Goal: Transaction & Acquisition: Book appointment/travel/reservation

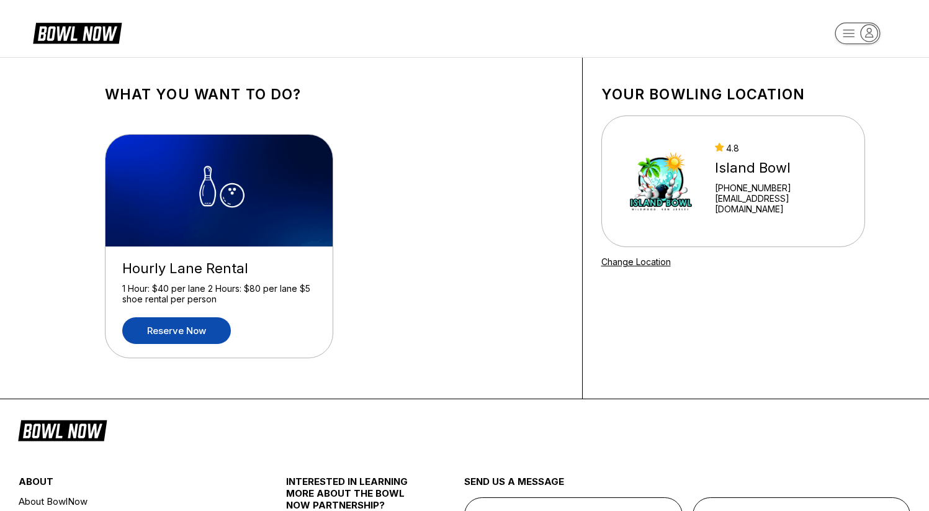
click at [181, 334] on link "Reserve now" at bounding box center [176, 330] width 109 height 27
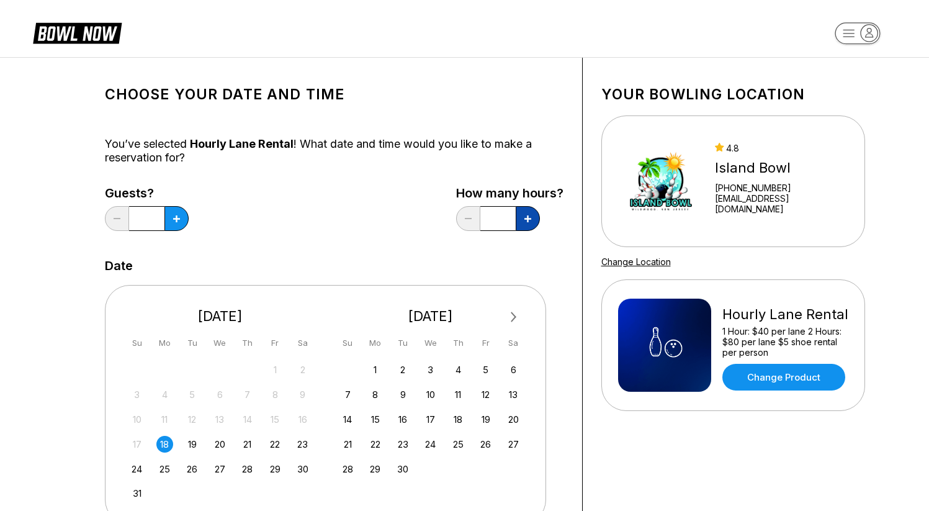
click at [189, 217] on button at bounding box center [176, 218] width 24 height 25
type input "*"
click at [176, 220] on icon at bounding box center [176, 218] width 7 height 7
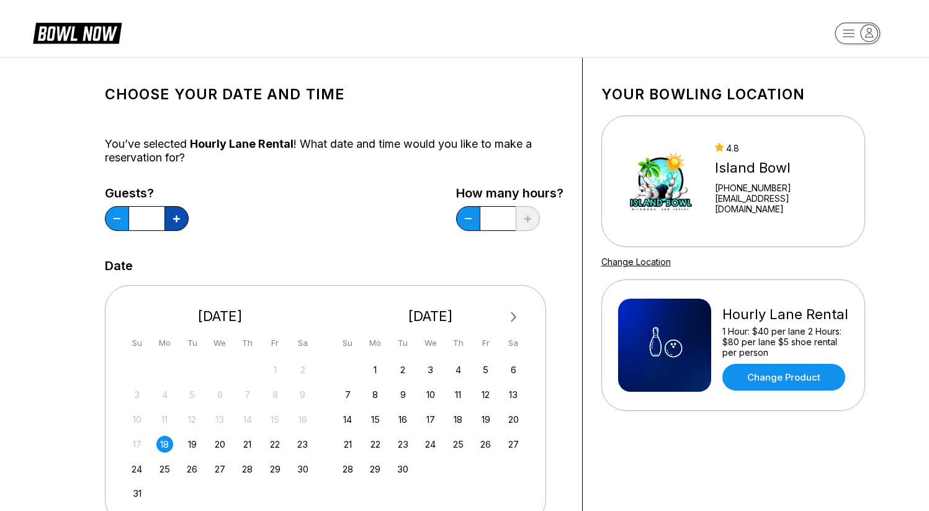
click at [176, 220] on icon at bounding box center [176, 218] width 7 height 7
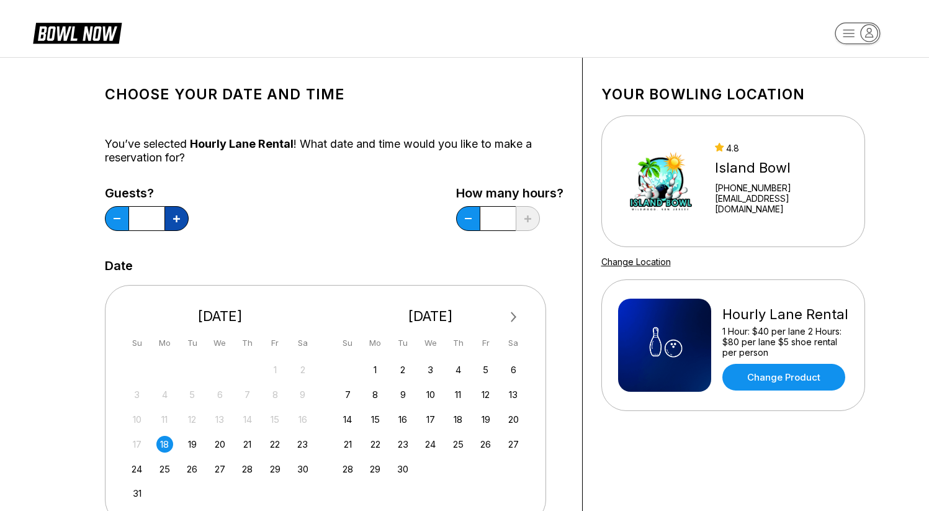
click at [176, 220] on icon at bounding box center [176, 218] width 7 height 7
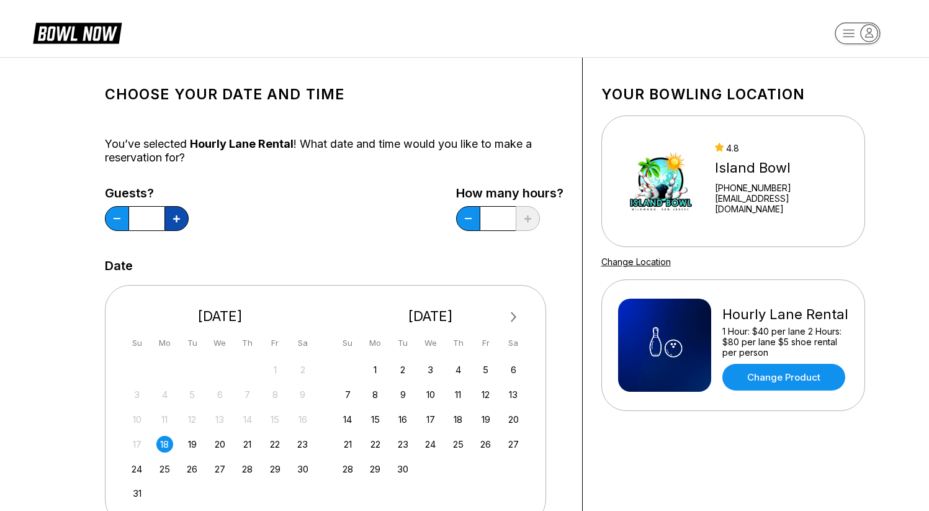
click at [176, 220] on icon at bounding box center [176, 218] width 7 height 7
type input "**"
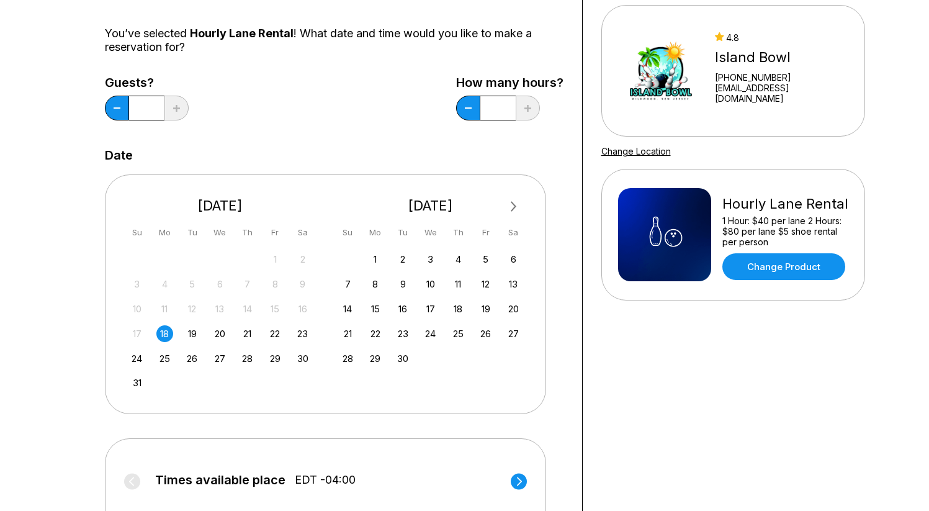
scroll to position [255, 0]
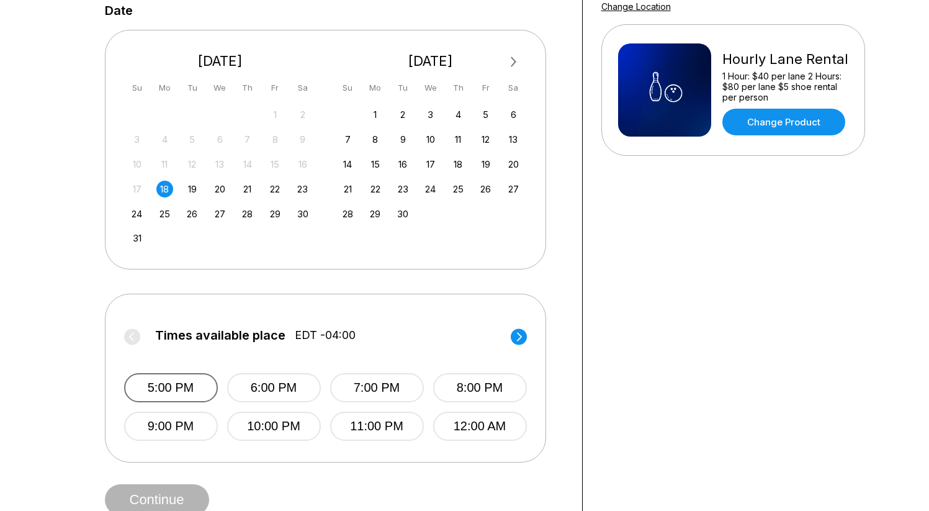
click at [168, 385] on button "5:00 PM" at bounding box center [171, 387] width 94 height 29
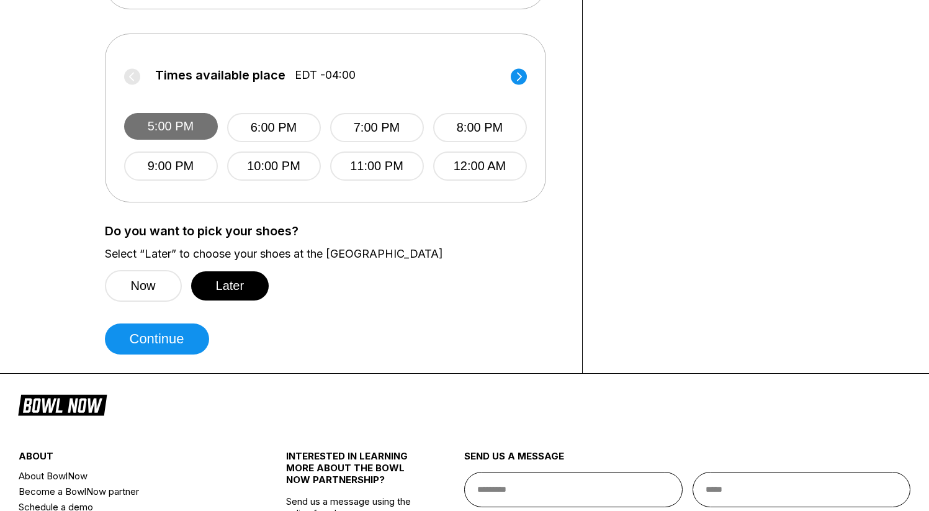
scroll to position [579, 0]
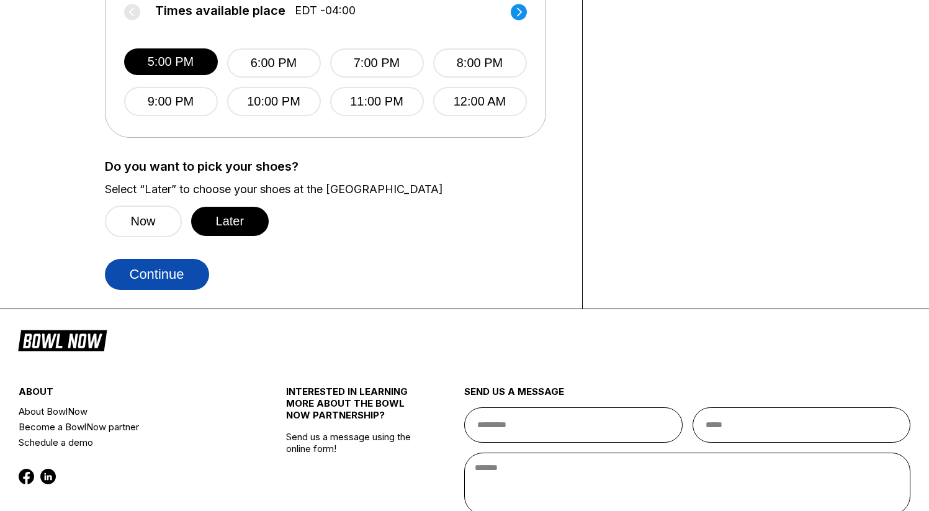
click at [150, 280] on button "Continue" at bounding box center [157, 274] width 104 height 31
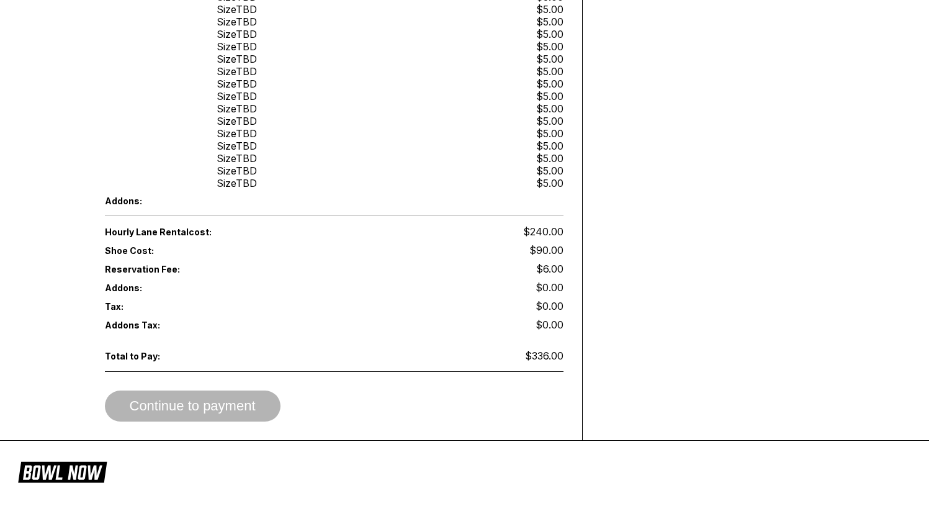
scroll to position [717, 0]
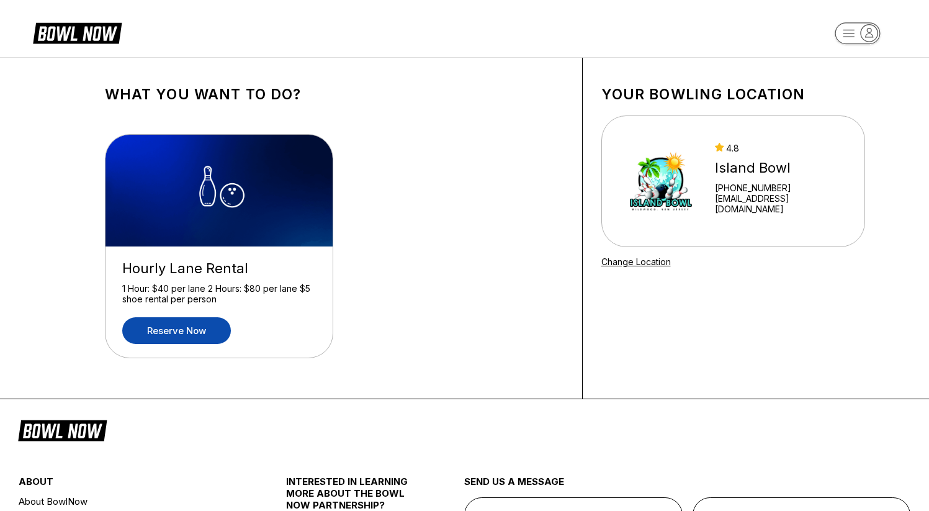
click at [171, 323] on link "Reserve now" at bounding box center [176, 330] width 109 height 27
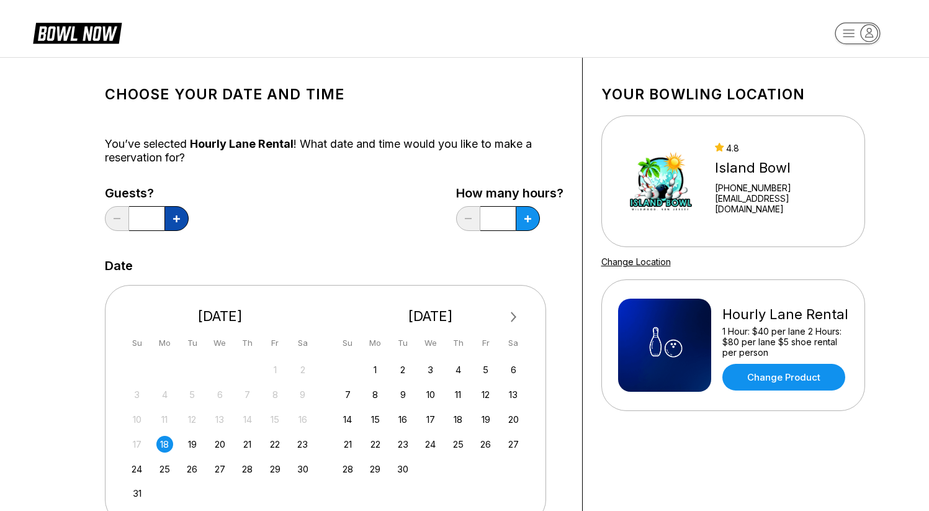
click at [177, 224] on button at bounding box center [176, 218] width 24 height 25
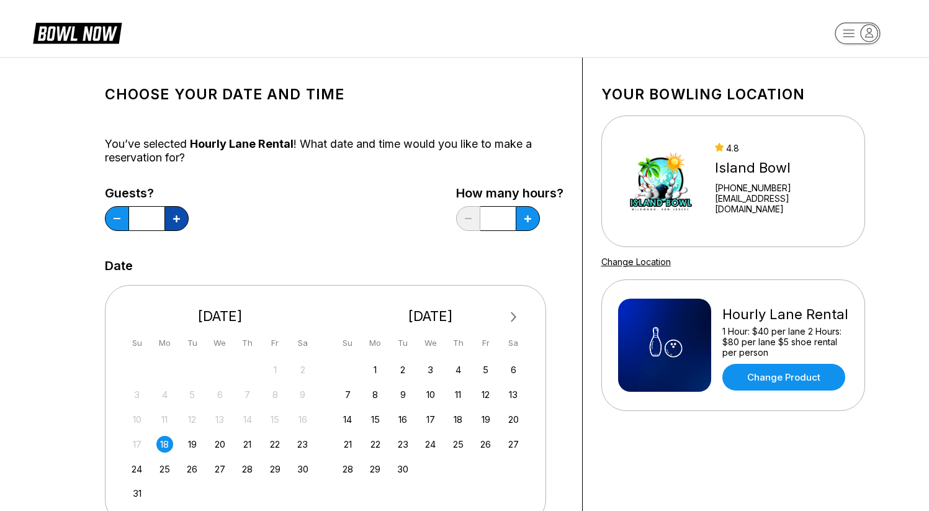
click at [177, 224] on button at bounding box center [176, 218] width 24 height 25
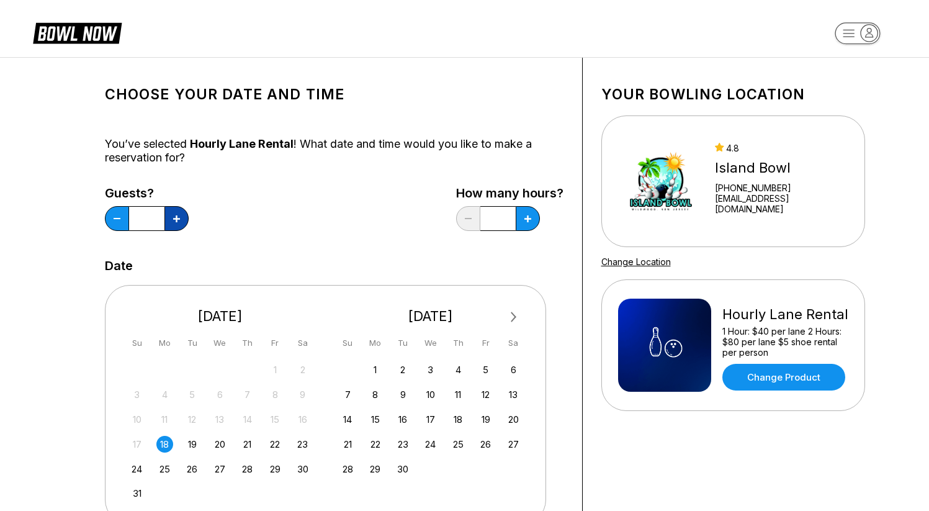
click at [177, 224] on button at bounding box center [176, 218] width 24 height 25
type input "**"
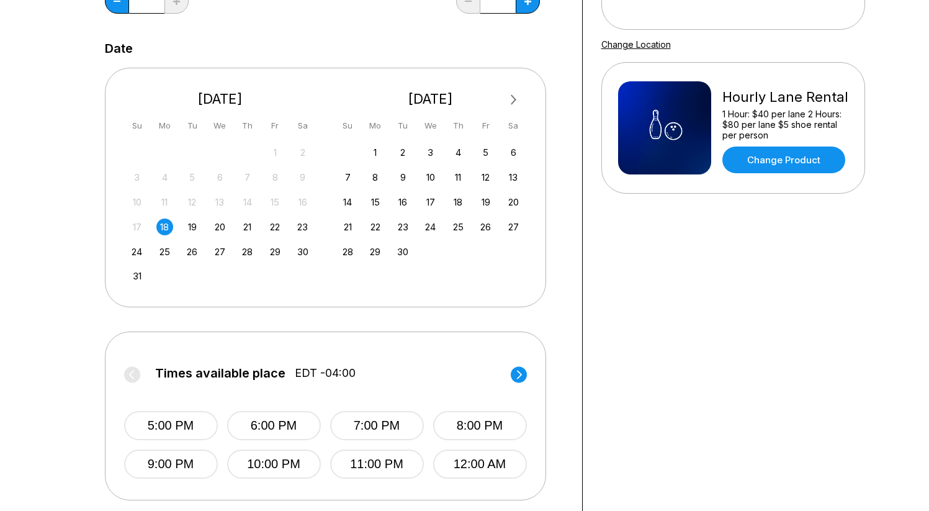
scroll to position [293, 0]
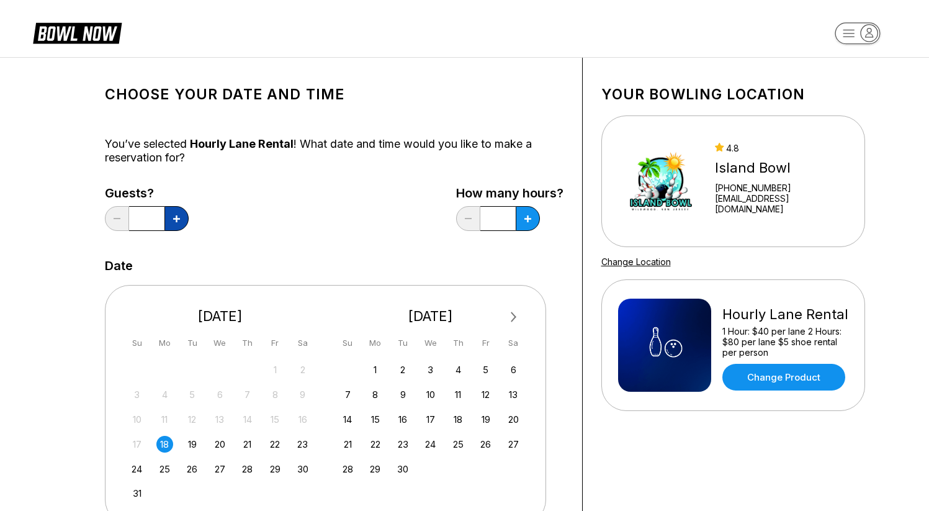
click at [173, 221] on icon at bounding box center [176, 218] width 7 height 7
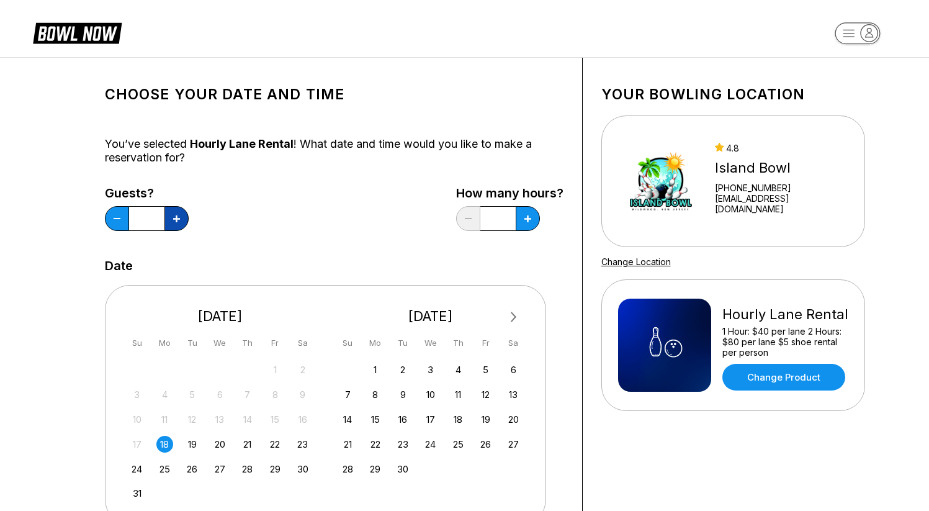
click at [173, 221] on icon at bounding box center [176, 218] width 7 height 7
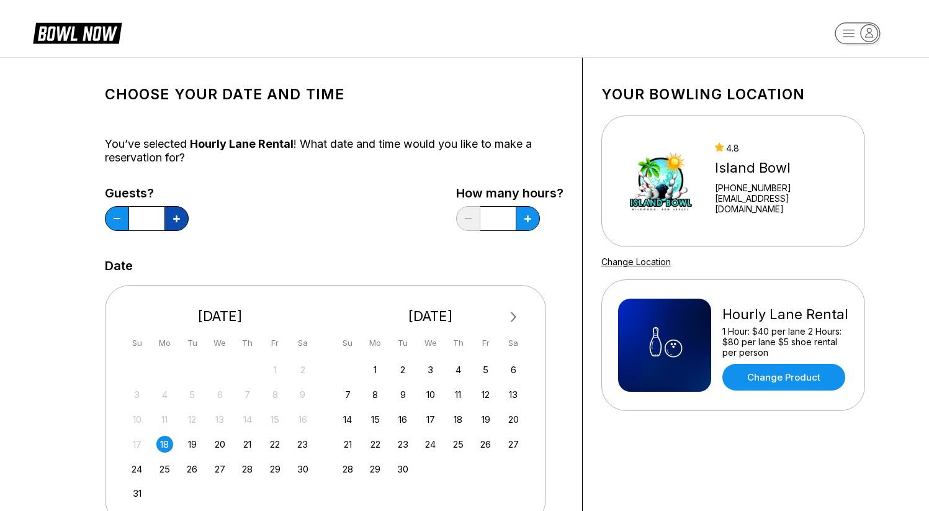
click at [173, 221] on icon at bounding box center [176, 218] width 7 height 7
type input "**"
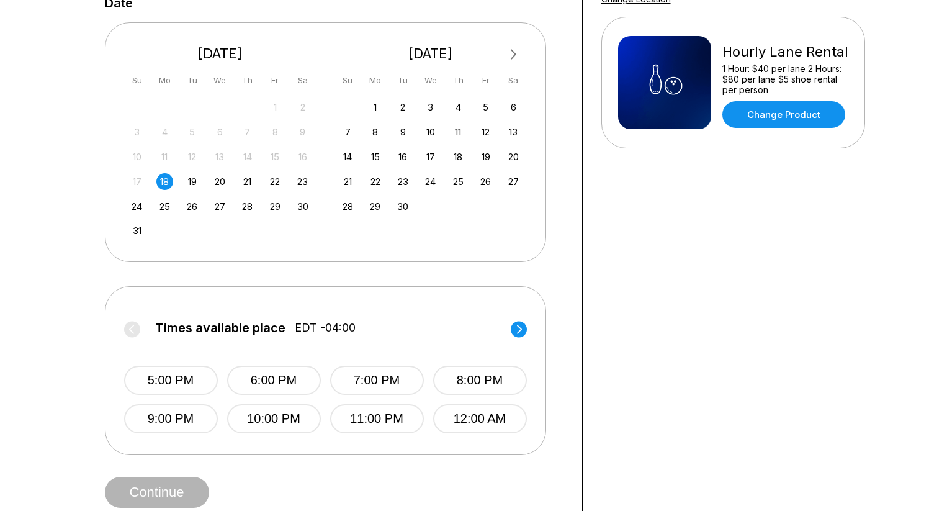
scroll to position [314, 0]
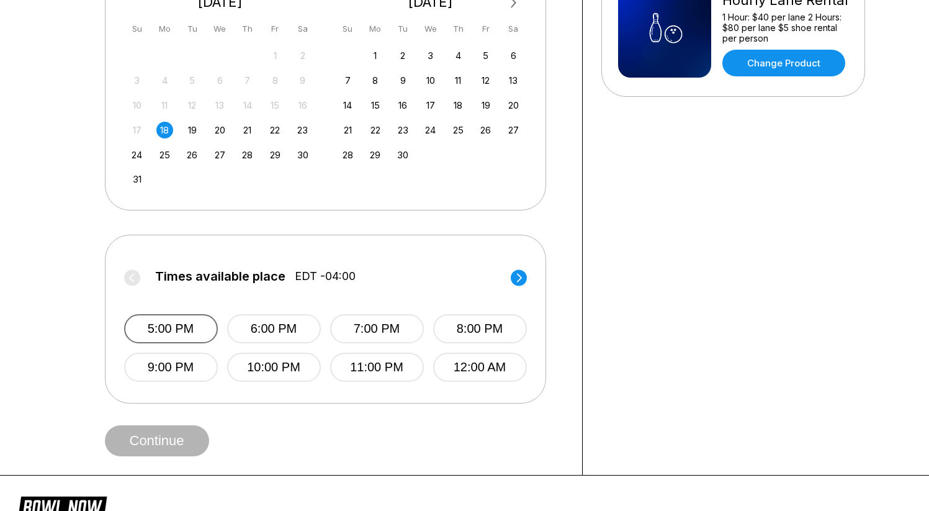
click at [176, 328] on button "5:00 PM" at bounding box center [171, 328] width 94 height 29
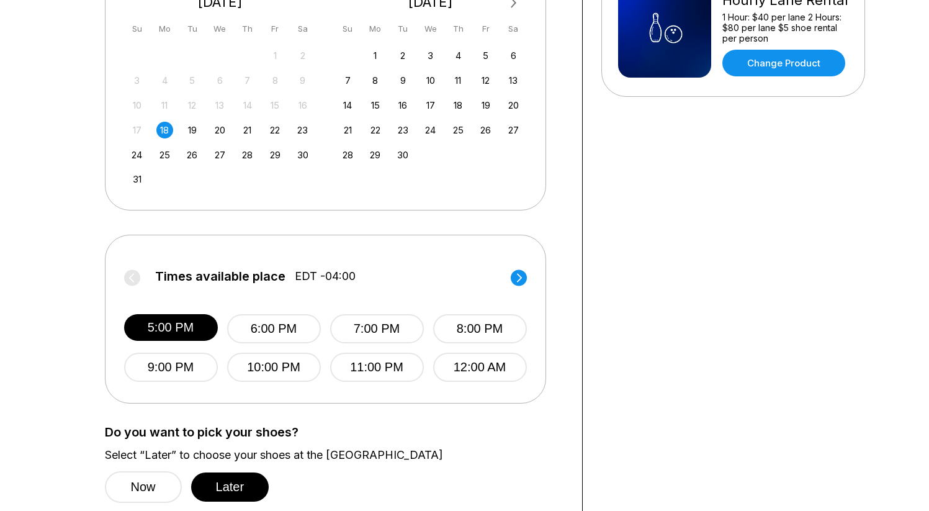
click at [516, 276] on circle at bounding box center [519, 277] width 16 height 16
click at [135, 277] on circle at bounding box center [132, 277] width 16 height 16
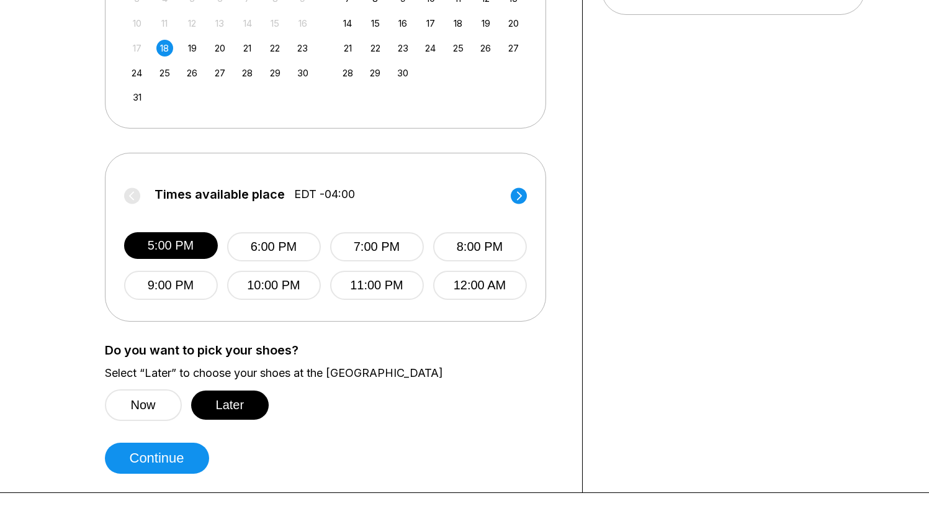
scroll to position [414, 0]
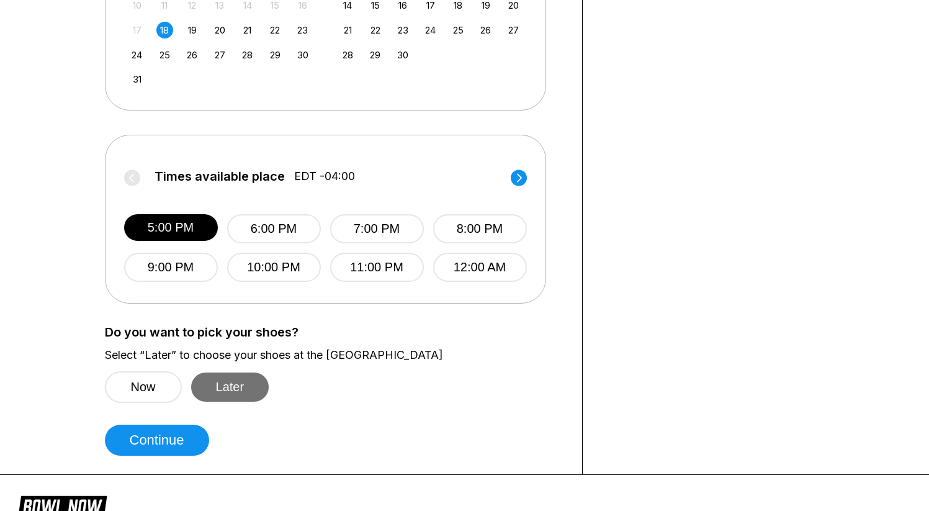
click at [235, 393] on button "Later" at bounding box center [230, 386] width 78 height 29
click at [241, 385] on button "Later" at bounding box center [230, 386] width 78 height 29
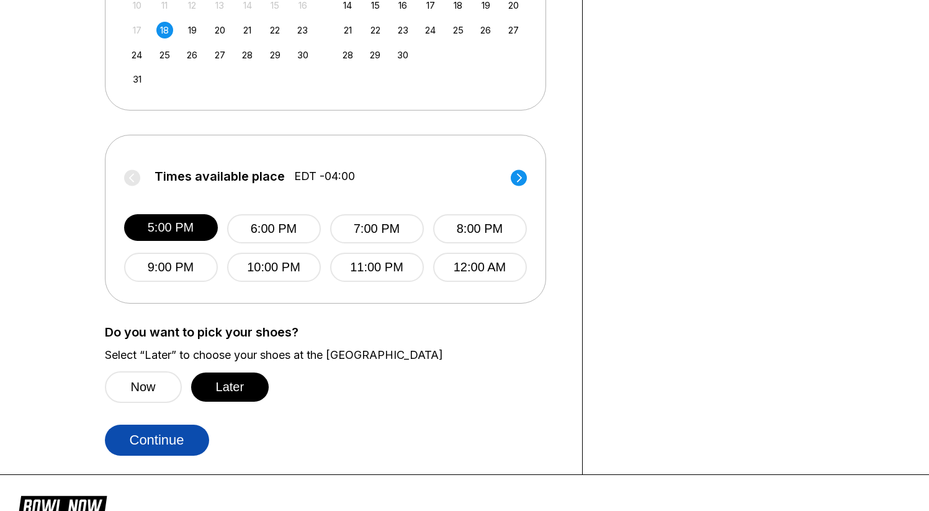
click at [156, 440] on button "Continue" at bounding box center [157, 439] width 104 height 31
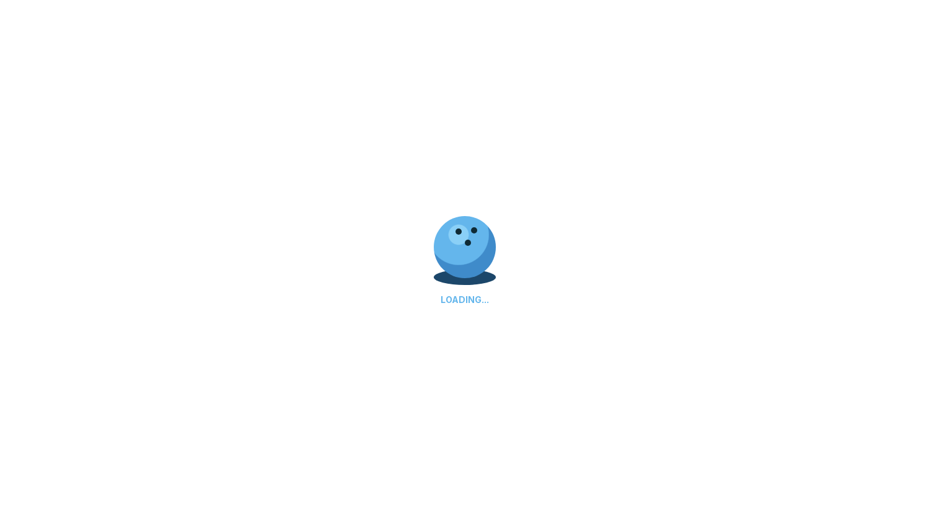
scroll to position [0, 0]
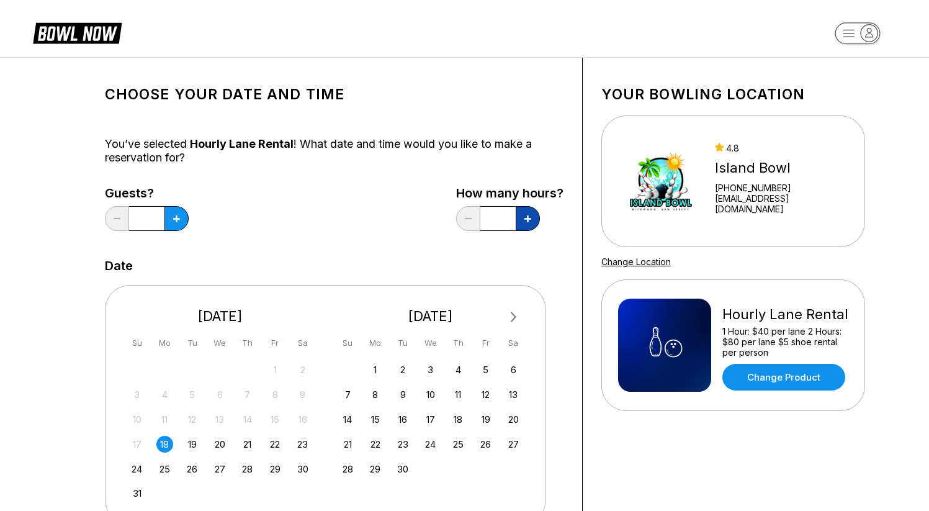
click at [180, 216] on icon at bounding box center [176, 218] width 7 height 7
type input "*"
click at [173, 218] on icon at bounding box center [176, 218] width 7 height 7
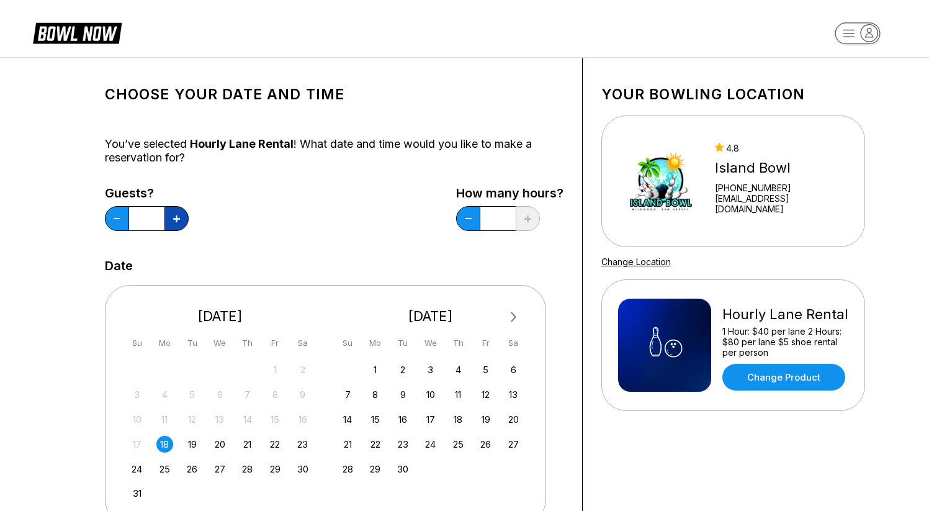
click at [173, 218] on icon at bounding box center [176, 218] width 7 height 7
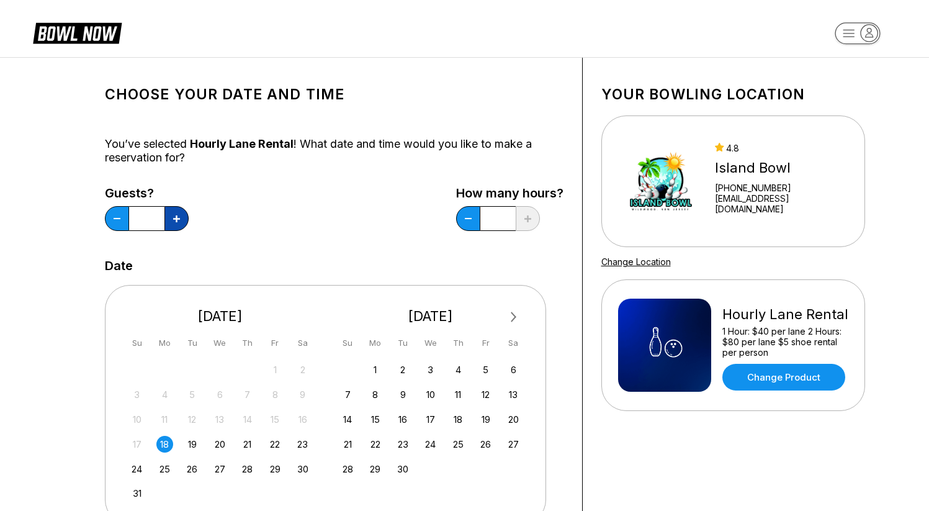
click at [173, 218] on icon at bounding box center [176, 218] width 7 height 7
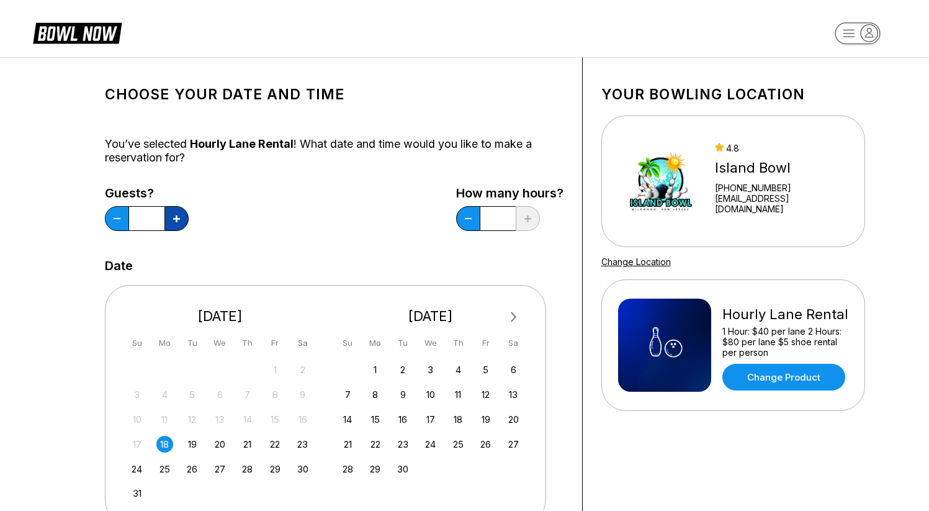
click at [173, 218] on icon at bounding box center [176, 218] width 7 height 7
type input "**"
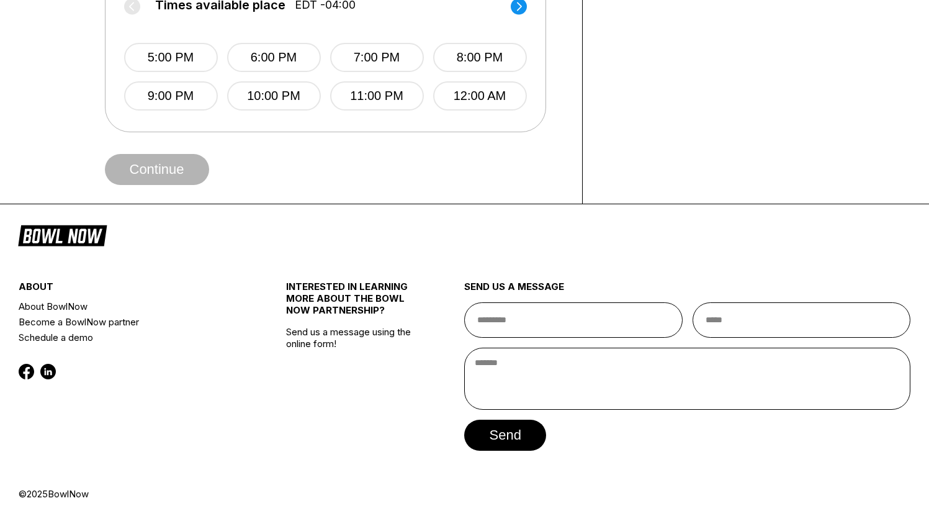
scroll to position [591, 0]
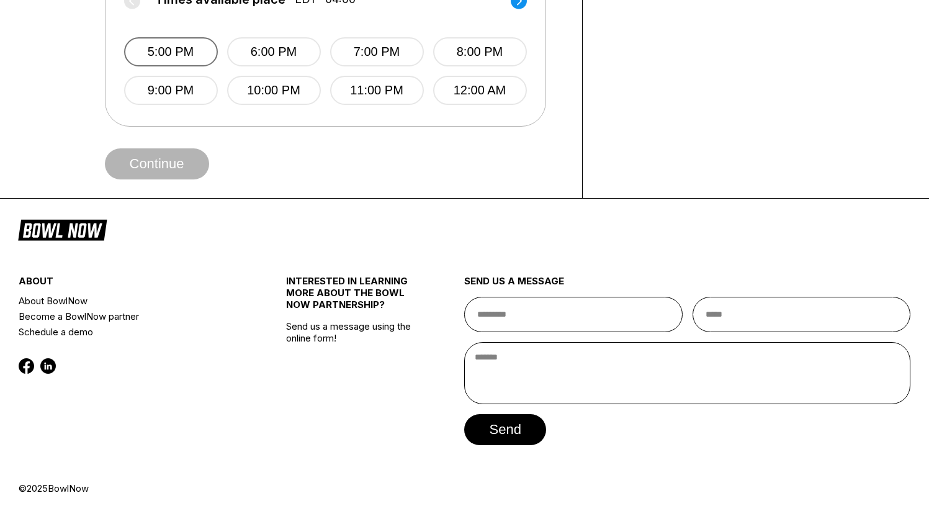
click at [173, 54] on button "5:00 PM" at bounding box center [171, 51] width 94 height 29
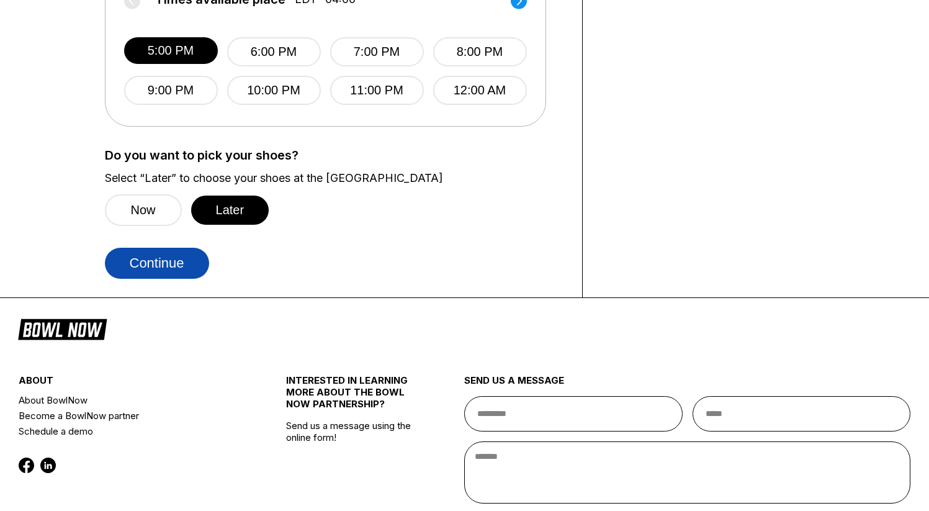
click at [145, 266] on button "Continue" at bounding box center [157, 263] width 104 height 31
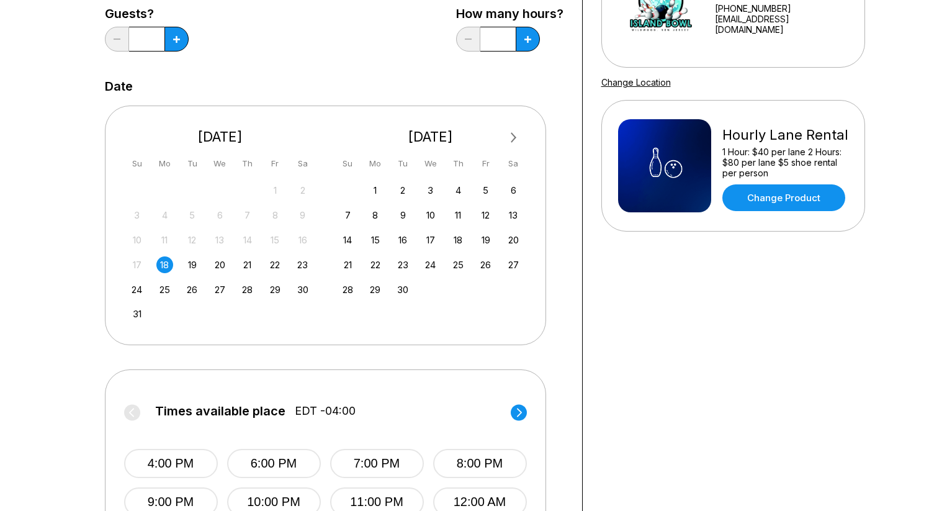
scroll to position [341, 0]
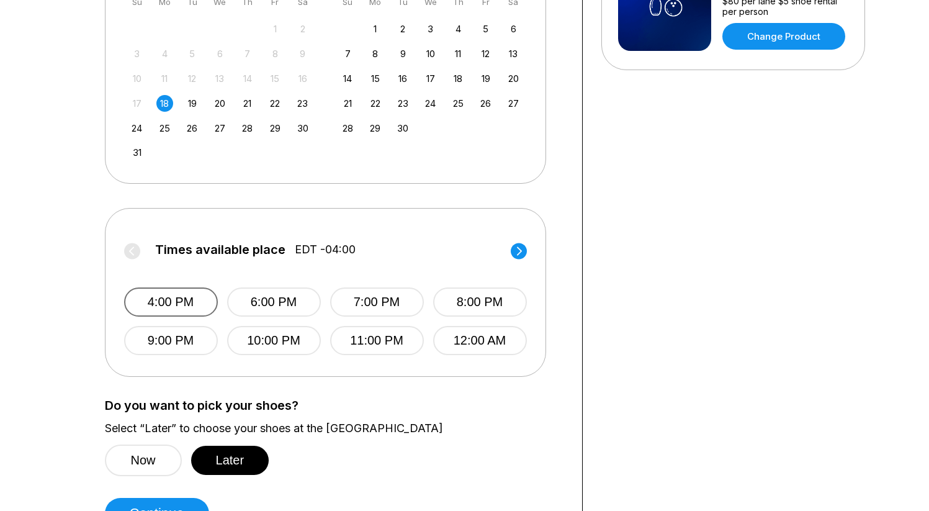
click at [171, 307] on button "4:00 PM" at bounding box center [171, 301] width 94 height 29
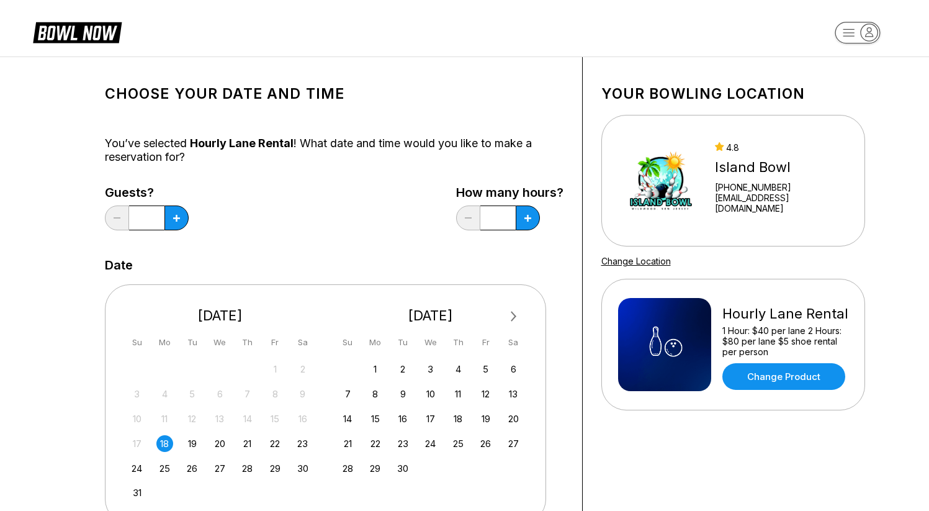
scroll to position [0, 0]
click at [178, 218] on icon at bounding box center [176, 218] width 7 height 7
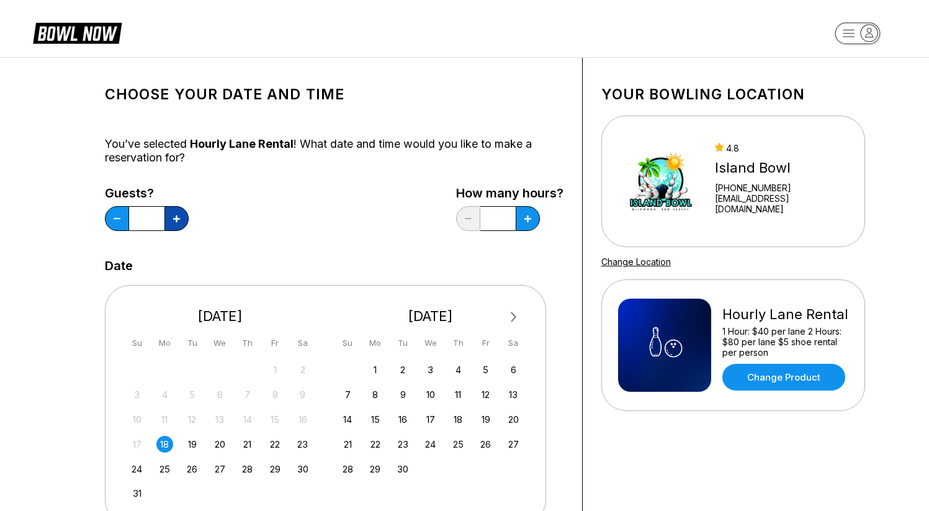
click at [178, 218] on icon at bounding box center [176, 218] width 7 height 7
type input "*"
